Goal: Transaction & Acquisition: Download file/media

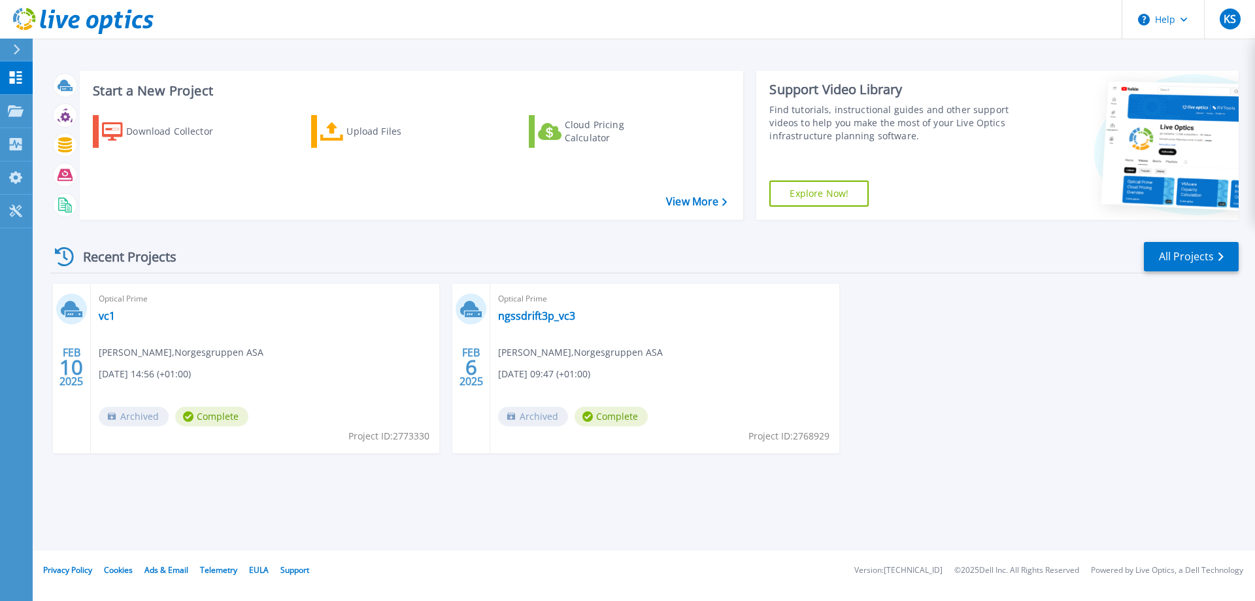
click at [564, 34] on header "Help KS End User [PERSON_NAME] [PERSON_NAME][EMAIL_ADDRESS][PERSON_NAME][DOMAIN…" at bounding box center [627, 19] width 1255 height 39
click at [139, 125] on div "Download Collector" at bounding box center [178, 131] width 105 height 26
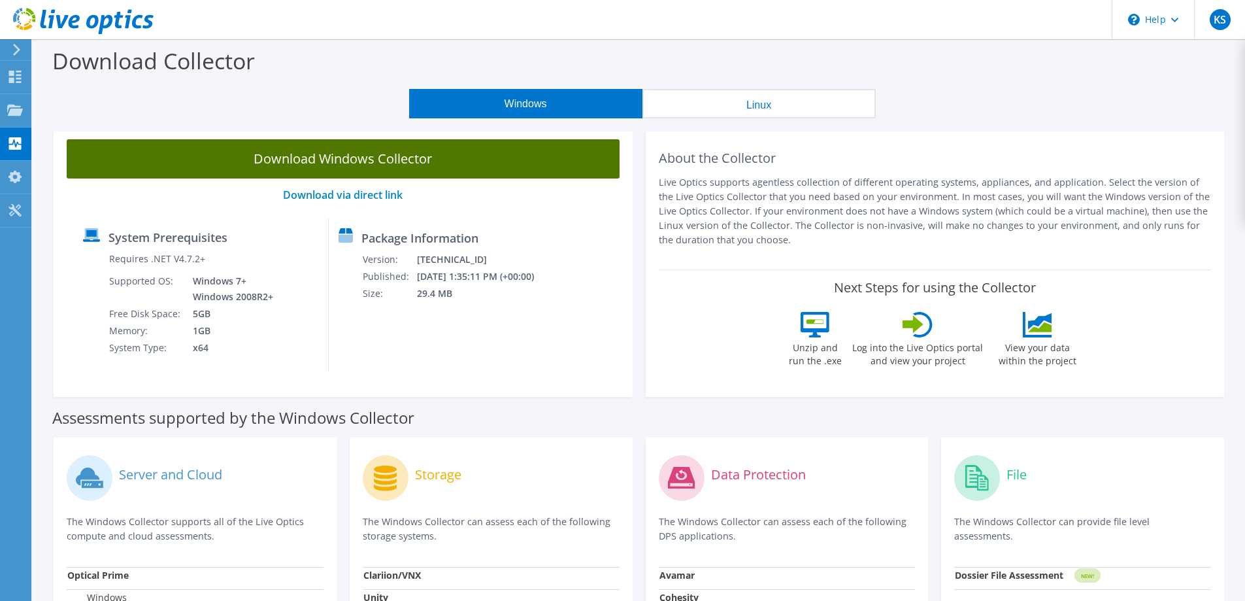
click at [361, 158] on link "Download Windows Collector" at bounding box center [343, 158] width 553 height 39
click at [326, 165] on link "Download Windows Collector" at bounding box center [343, 158] width 553 height 39
